Goal: Transaction & Acquisition: Download file/media

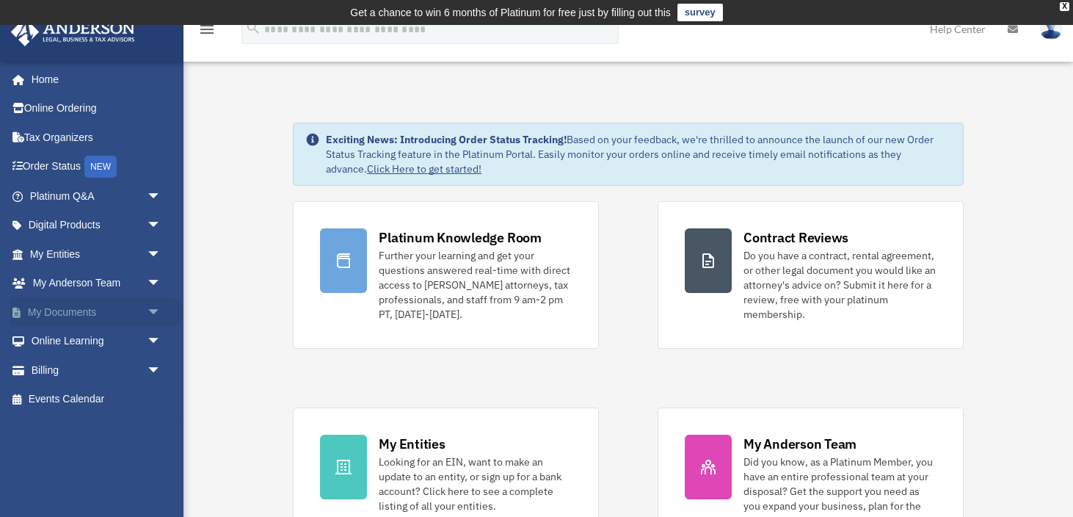
click at [147, 310] on span "arrow_drop_down" at bounding box center [161, 312] width 29 height 30
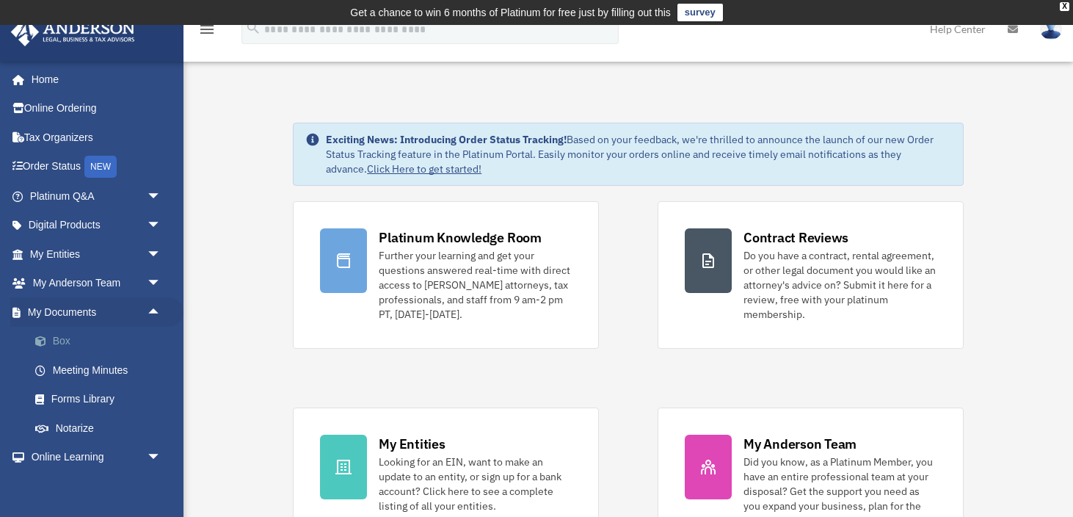
click at [105, 345] on link "Box" at bounding box center [102, 341] width 163 height 29
click at [68, 341] on link "Box" at bounding box center [102, 341] width 163 height 29
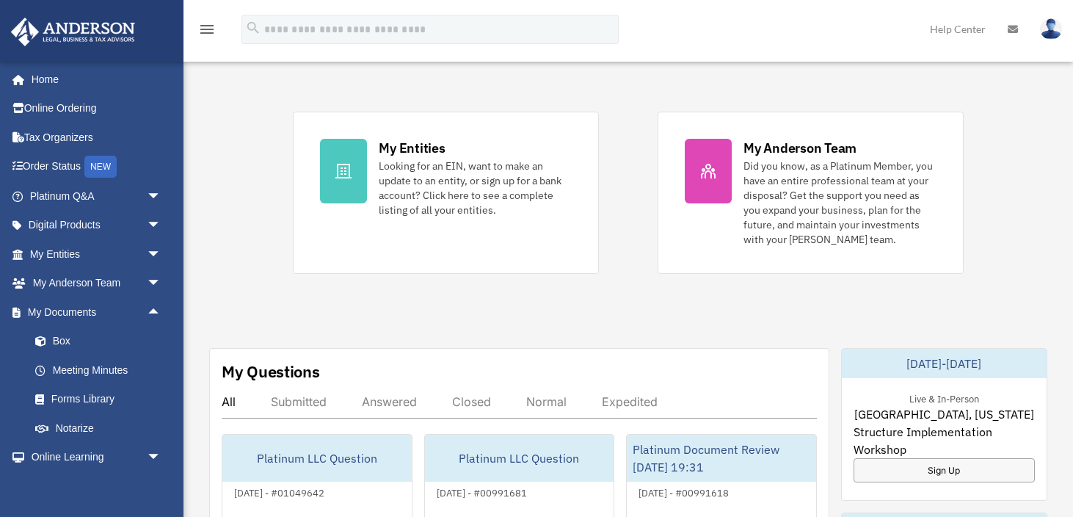
scroll to position [319, 0]
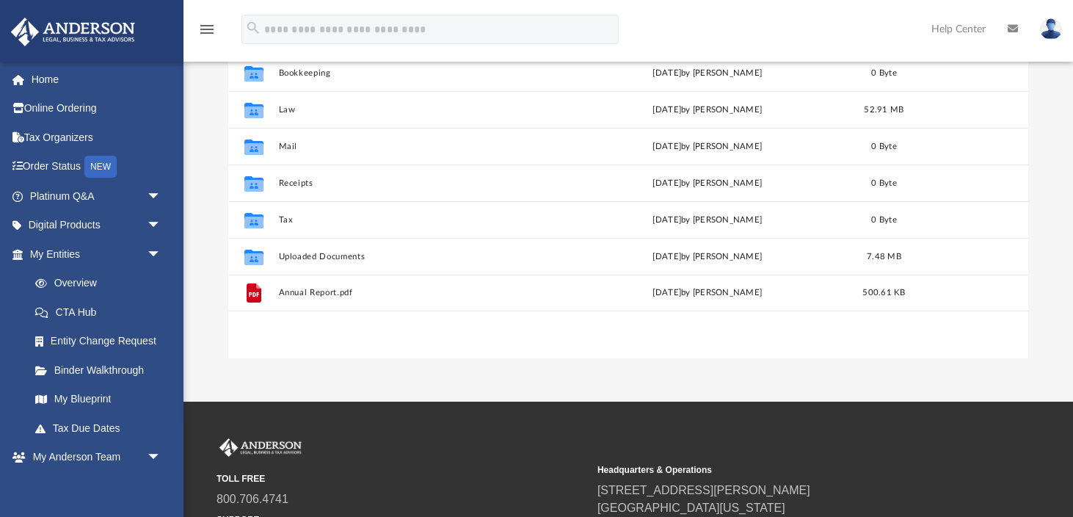
scroll to position [241, 0]
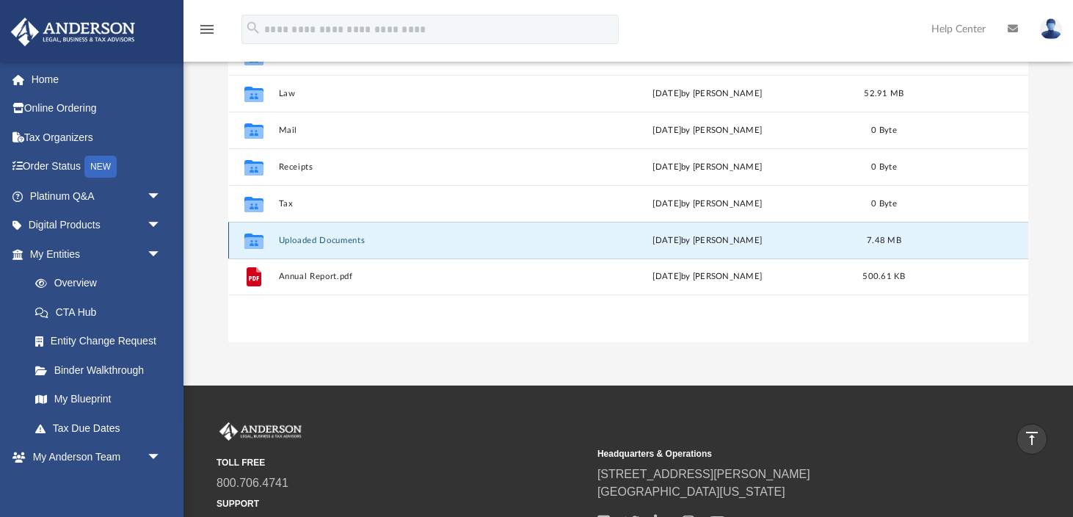
click at [329, 243] on button "Uploaded Documents" at bounding box center [419, 241] width 282 height 10
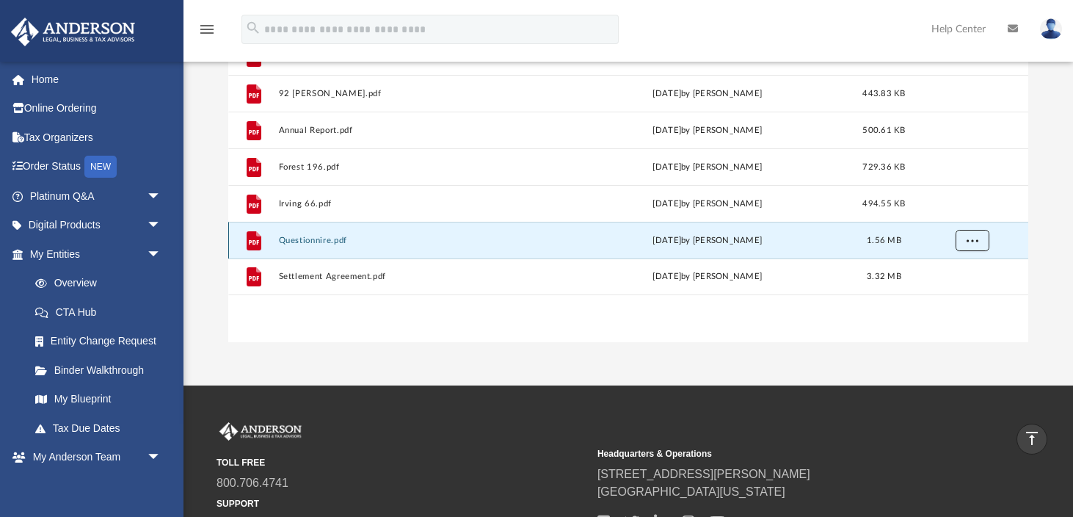
click at [972, 241] on span "More options" at bounding box center [972, 240] width 12 height 8
click at [329, 230] on div "File Questionnire.pdf [DATE] by [PERSON_NAME] 1.56 MB" at bounding box center [628, 240] width 801 height 37
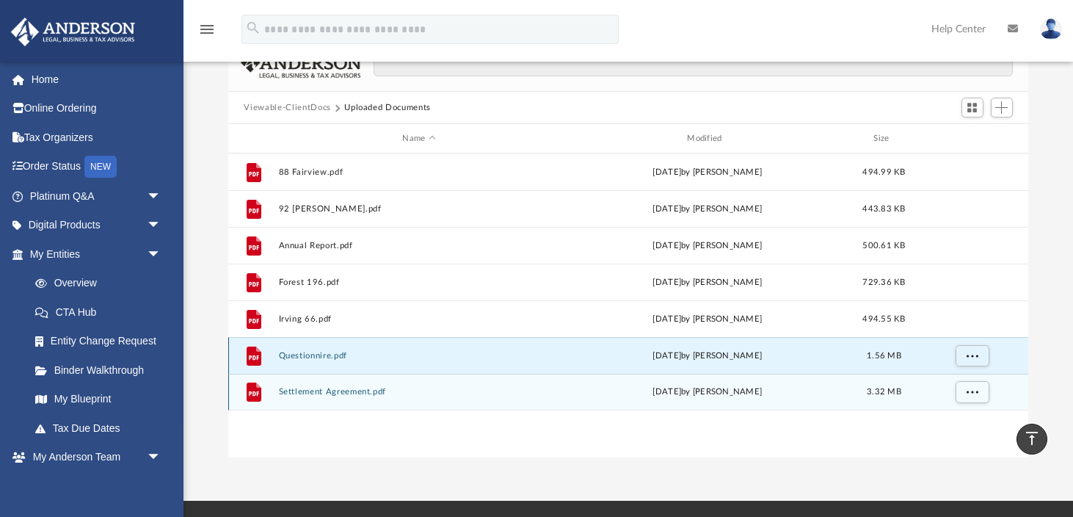
scroll to position [116, 0]
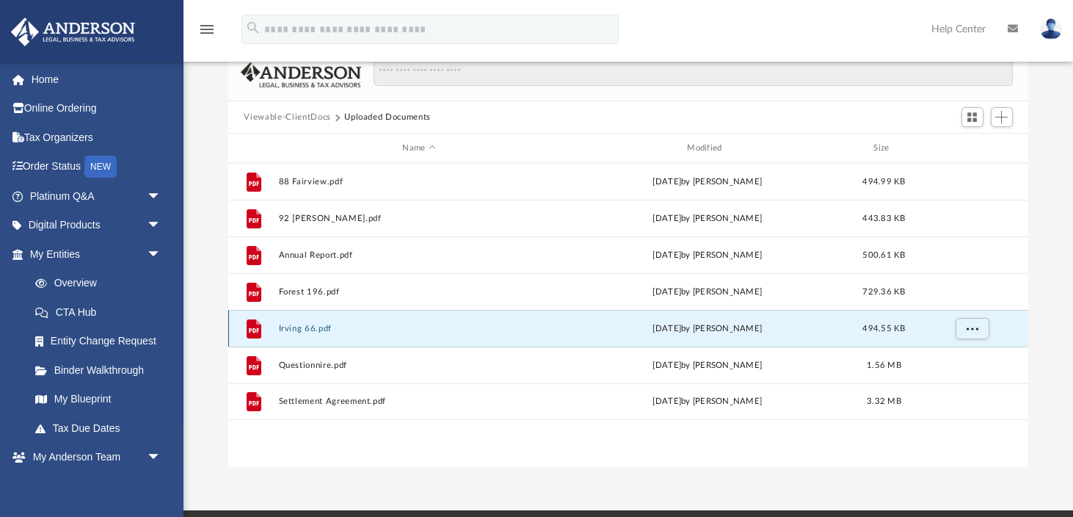
click at [379, 330] on button "Irving 66.pdf" at bounding box center [419, 329] width 282 height 10
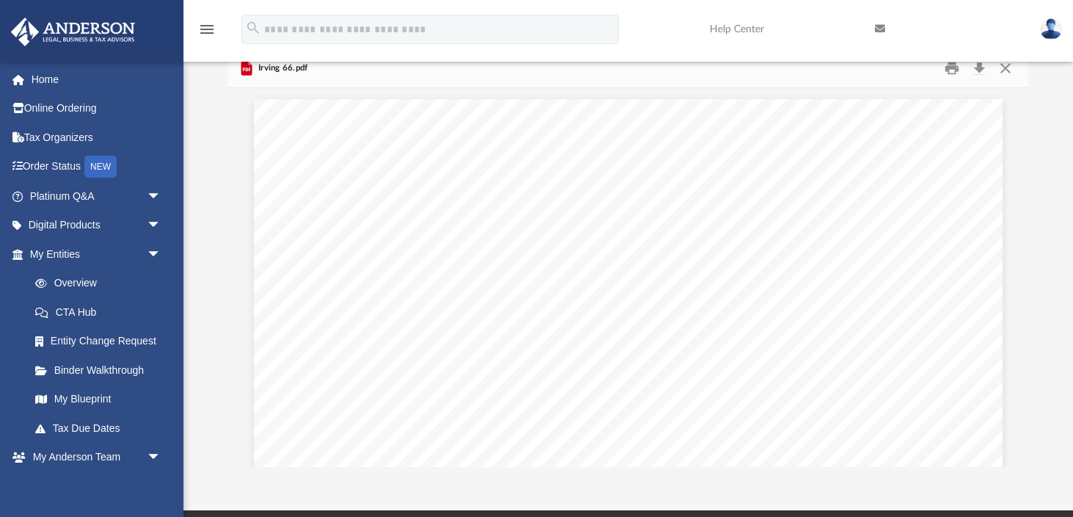
scroll to position [0, 0]
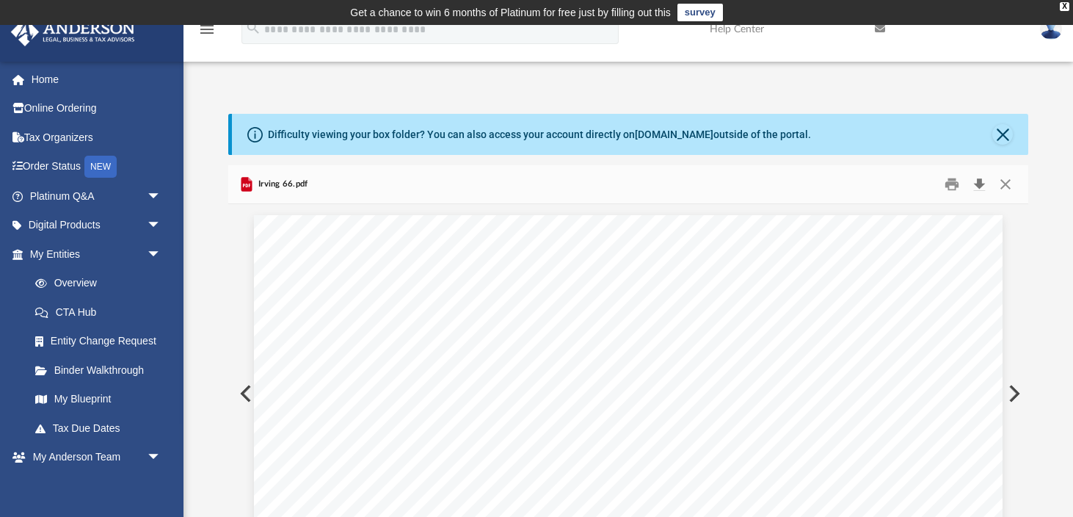
click at [978, 186] on button "Download" at bounding box center [980, 184] width 26 height 23
click at [1008, 188] on button "Close" at bounding box center [1005, 184] width 26 height 23
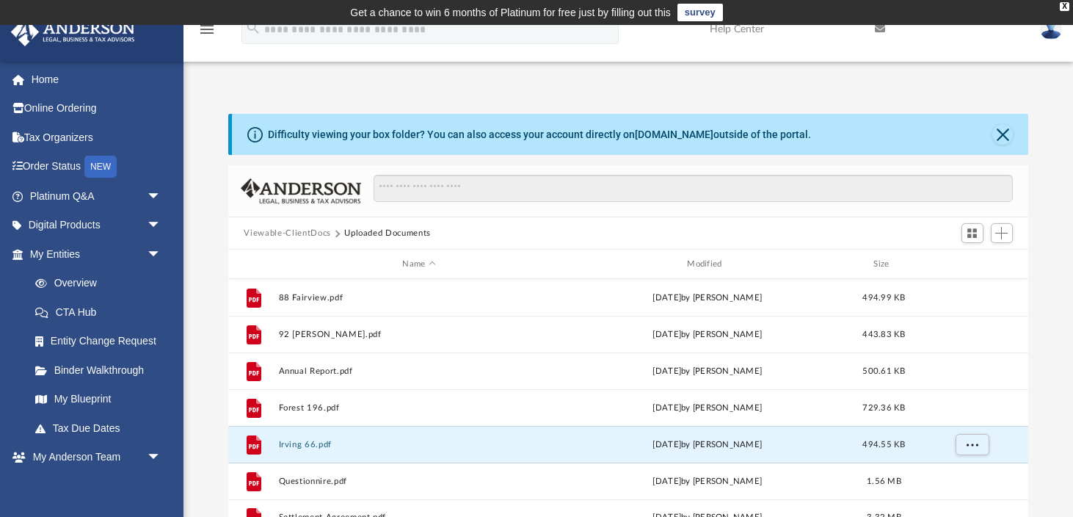
click at [309, 236] on button "Viewable-ClientDocs" at bounding box center [287, 233] width 87 height 13
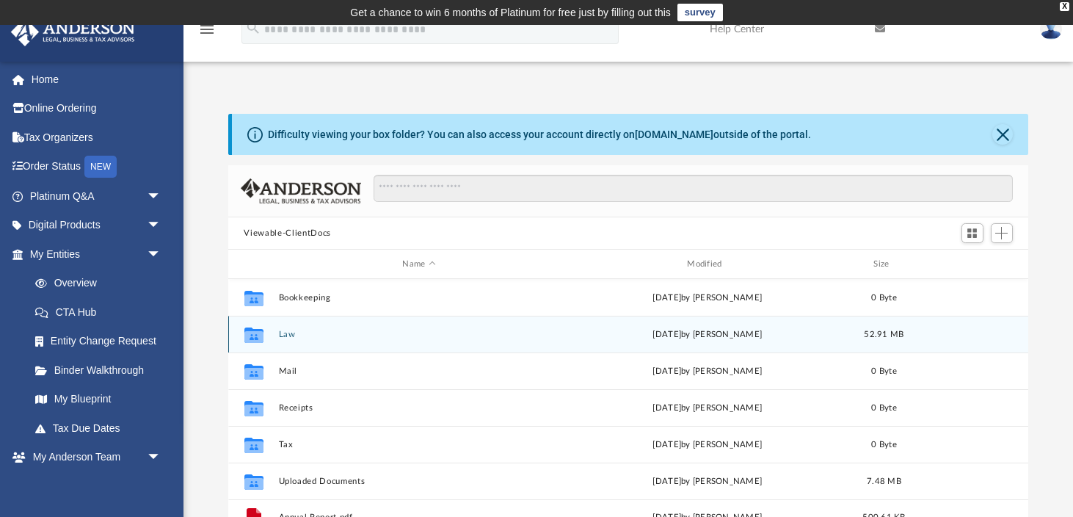
click at [293, 335] on button "Law" at bounding box center [419, 335] width 282 height 10
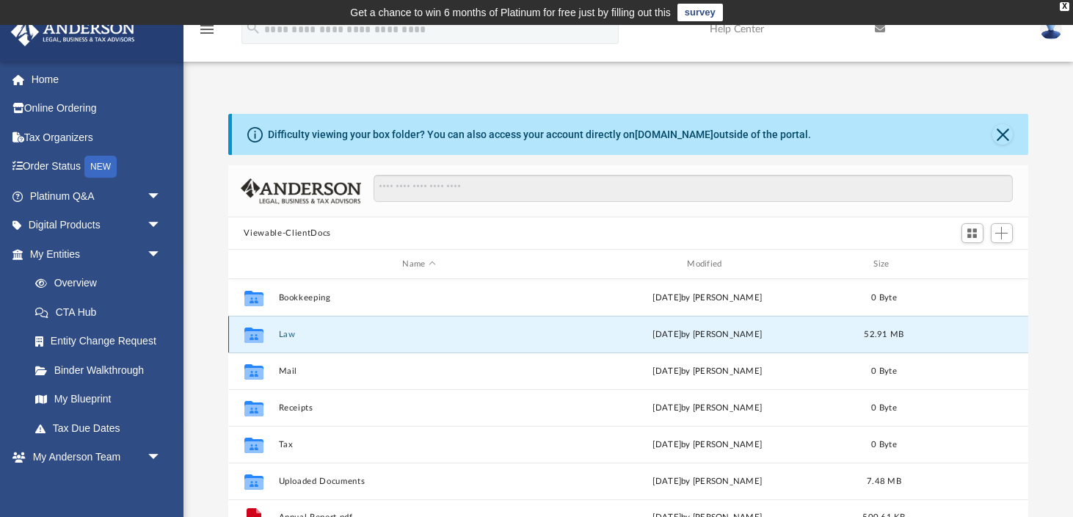
click at [293, 335] on button "Law" at bounding box center [419, 335] width 282 height 10
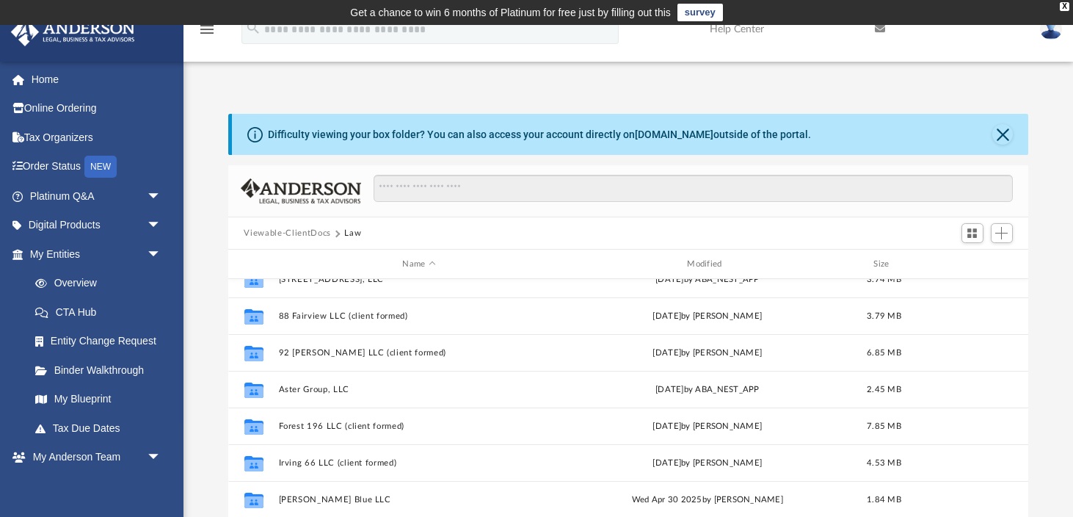
scroll to position [209, 0]
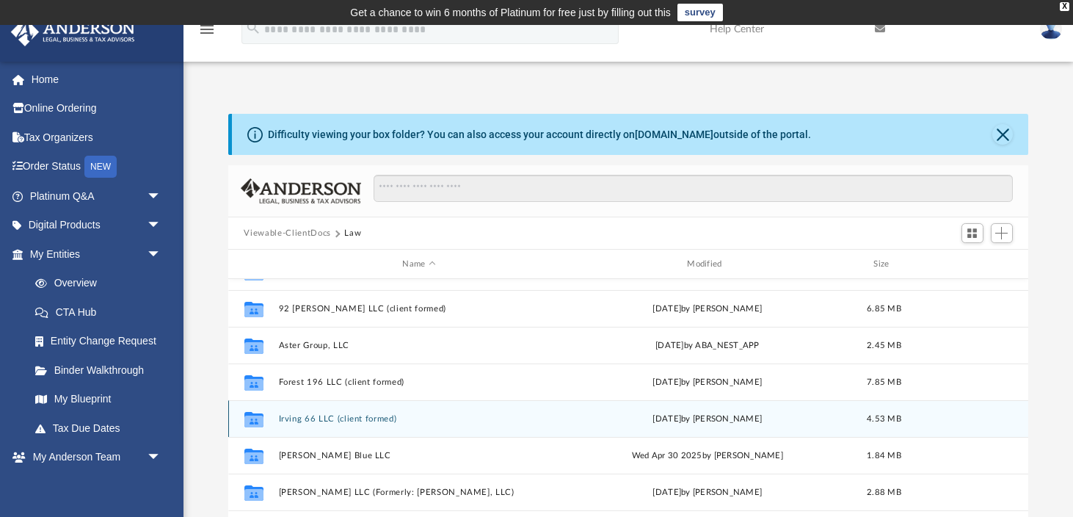
click at [321, 421] on button "Irving 66 LLC (client formed)" at bounding box center [419, 419] width 282 height 10
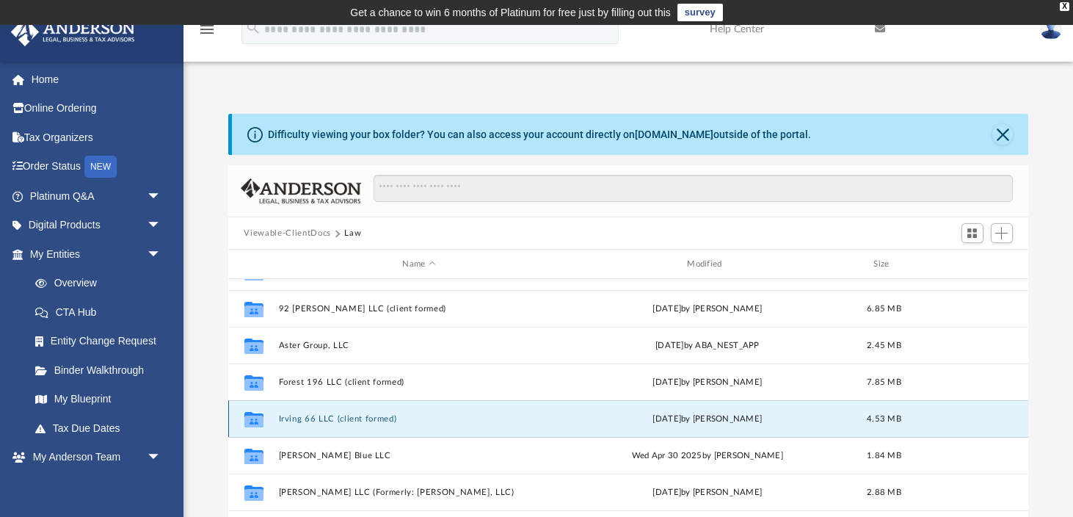
click at [321, 421] on button "Irving 66 LLC (client formed)" at bounding box center [419, 419] width 282 height 10
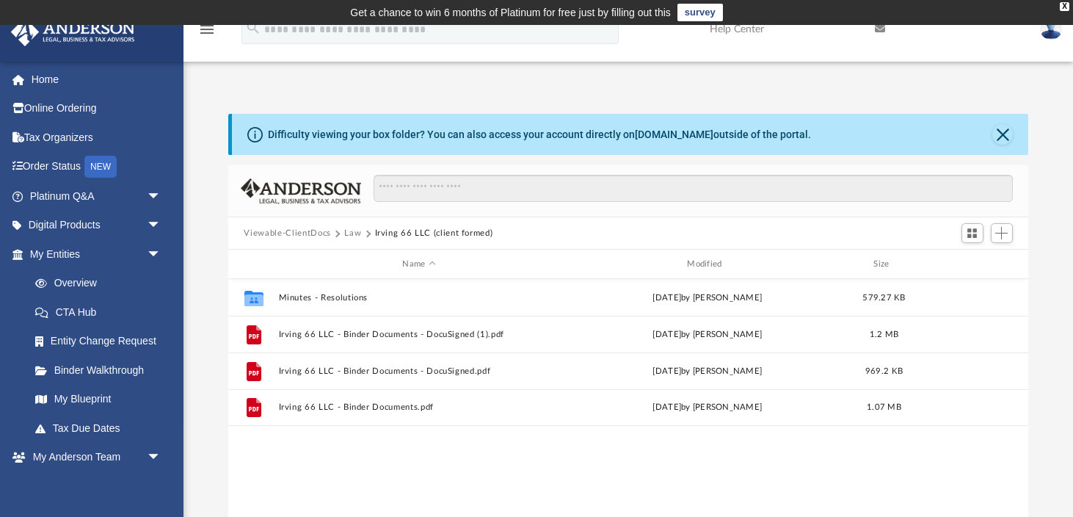
scroll to position [0, 0]
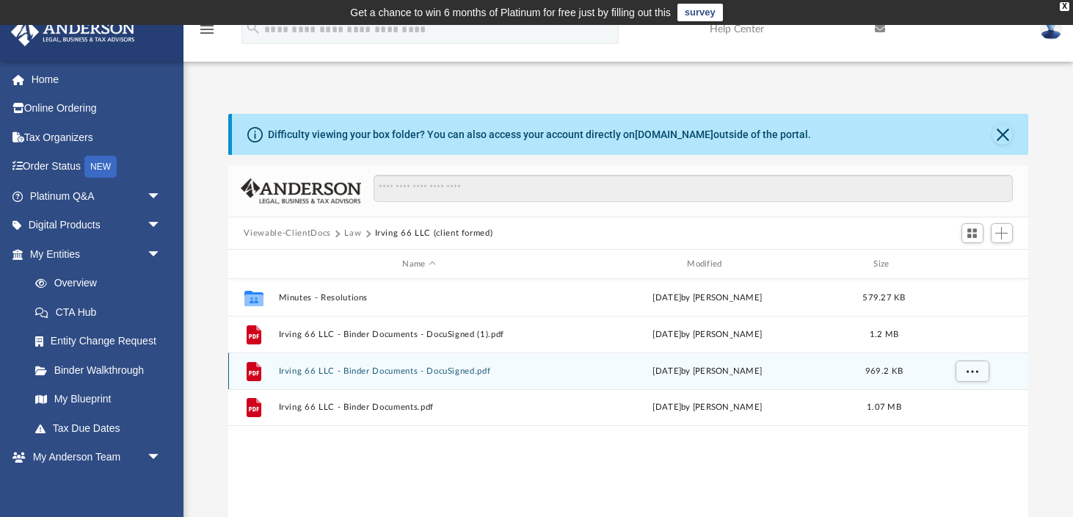
click at [338, 375] on div "File Irving 66 LLC - Binder Documents - DocuSigned.pdf [DATE] by [PERSON_NAME] …" at bounding box center [628, 370] width 801 height 37
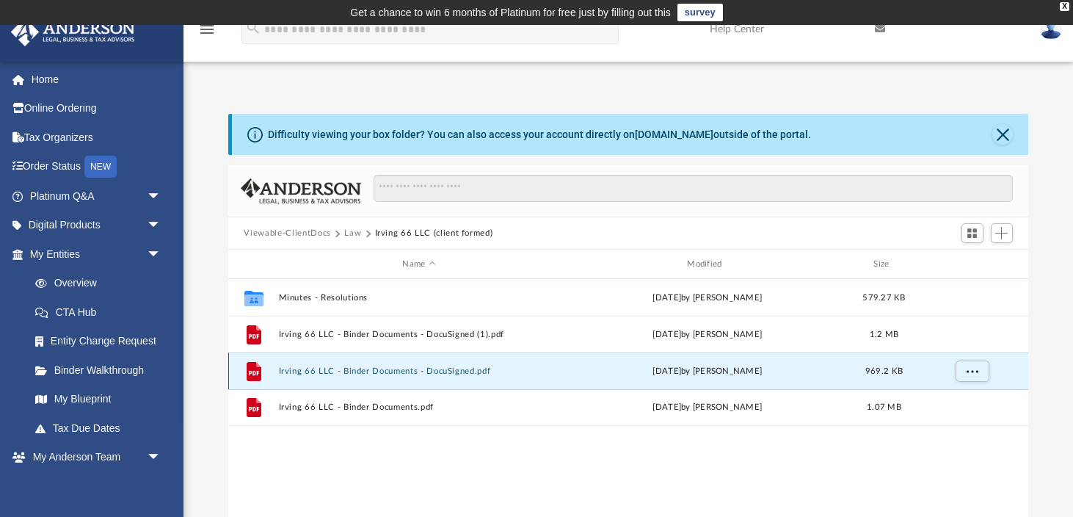
click at [338, 375] on div "File Irving 66 LLC - Binder Documents - DocuSigned.pdf [DATE] by [PERSON_NAME] …" at bounding box center [628, 370] width 801 height 37
click at [337, 376] on div "File Irving 66 LLC - Binder Documents - DocuSigned.pdf [DATE] by [PERSON_NAME] …" at bounding box center [628, 370] width 801 height 37
click at [456, 372] on button "Irving 66 LLC - Binder Documents - DocuSigned.pdf" at bounding box center [419, 371] width 282 height 10
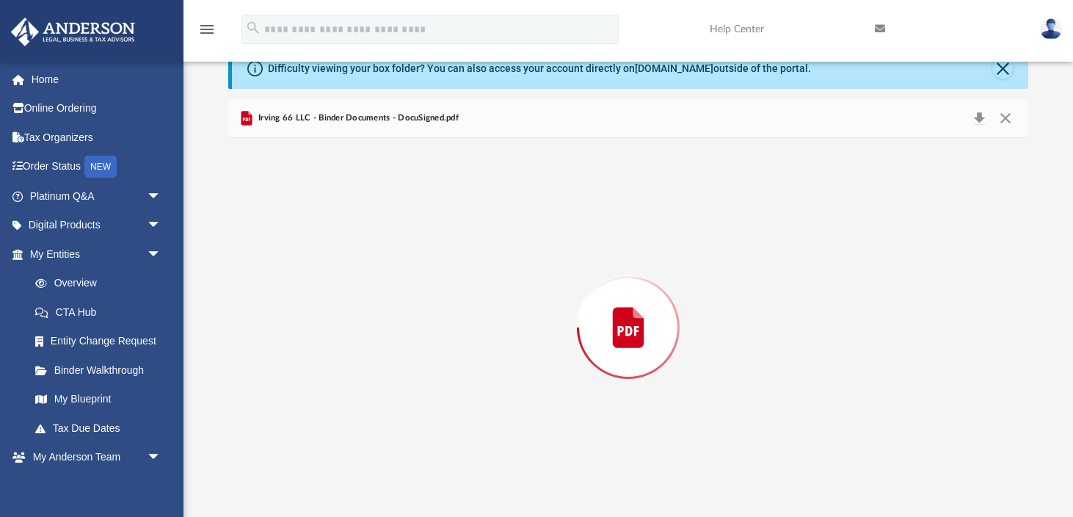
click at [456, 372] on div "Preview" at bounding box center [628, 327] width 801 height 379
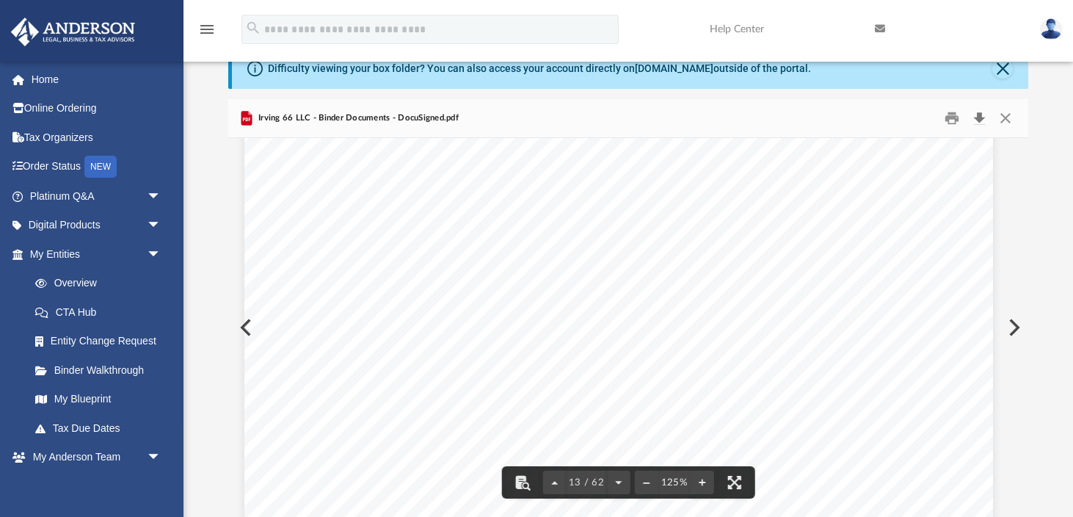
click at [980, 113] on button "Download" at bounding box center [980, 118] width 26 height 23
